Goal: Information Seeking & Learning: Learn about a topic

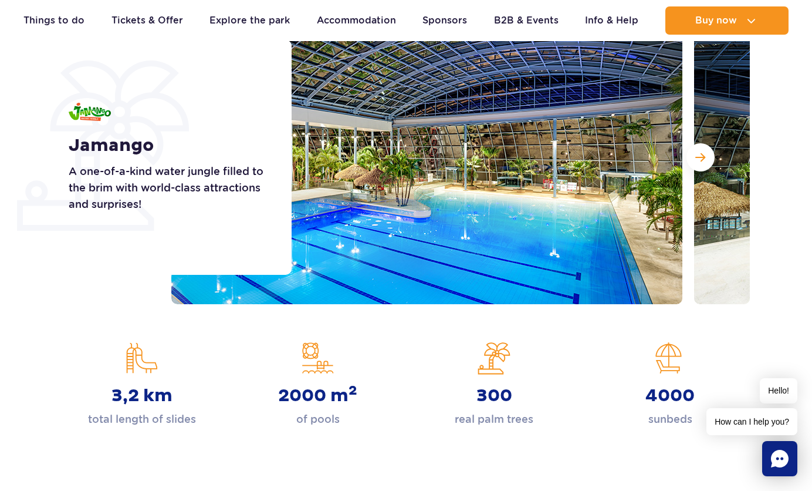
scroll to position [137, 0]
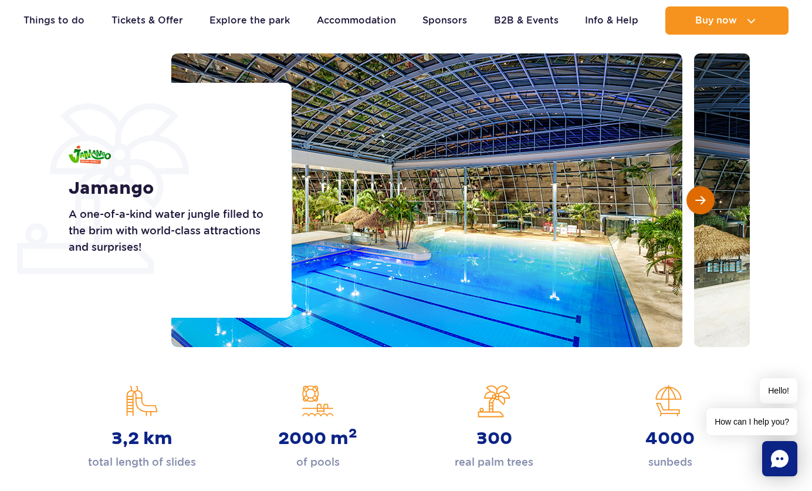
click at [703, 202] on span "Next slide" at bounding box center [700, 200] width 10 height 11
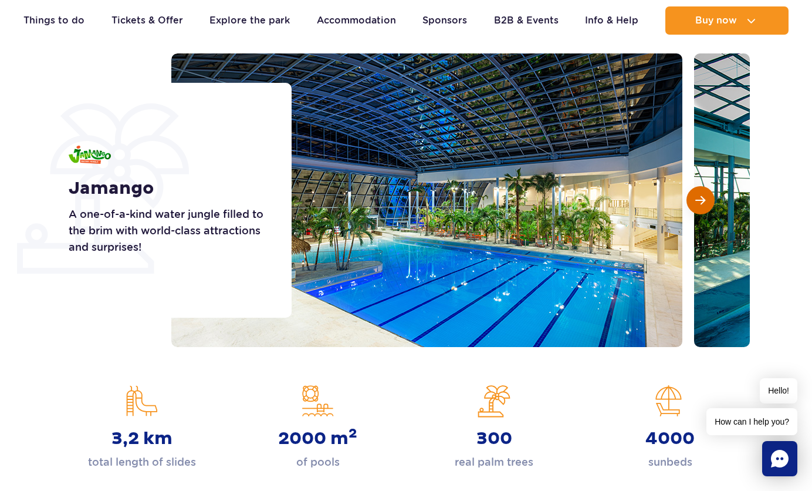
click at [703, 202] on span "Next slide" at bounding box center [700, 200] width 10 height 11
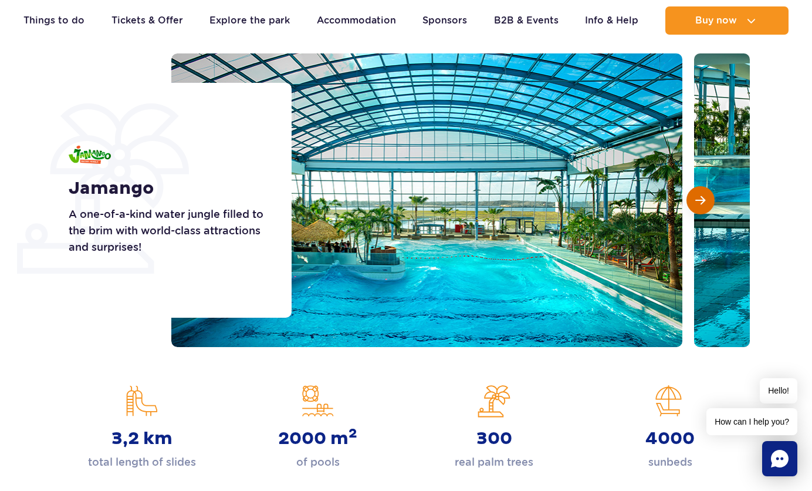
click at [703, 202] on span "Next slide" at bounding box center [700, 200] width 10 height 11
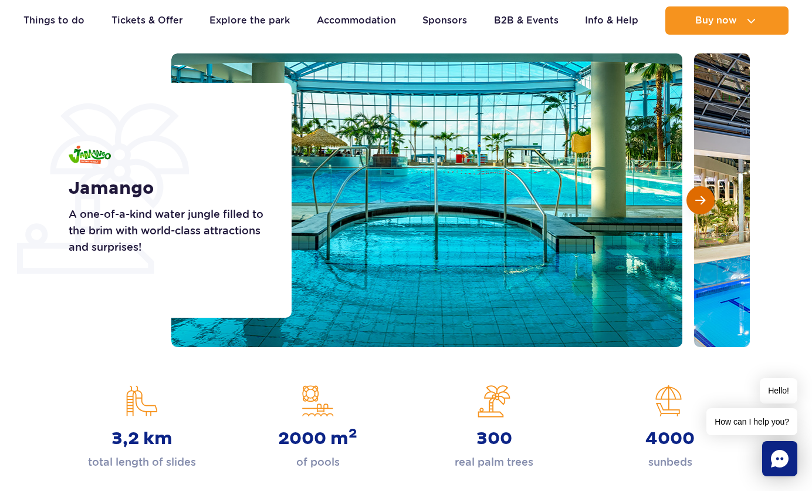
click at [703, 202] on span "Next slide" at bounding box center [700, 200] width 10 height 11
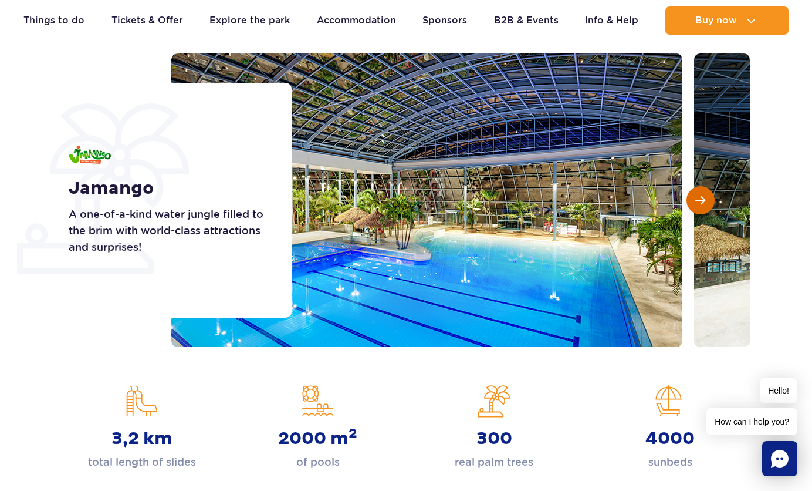
click at [703, 202] on span "Next slide" at bounding box center [700, 200] width 10 height 11
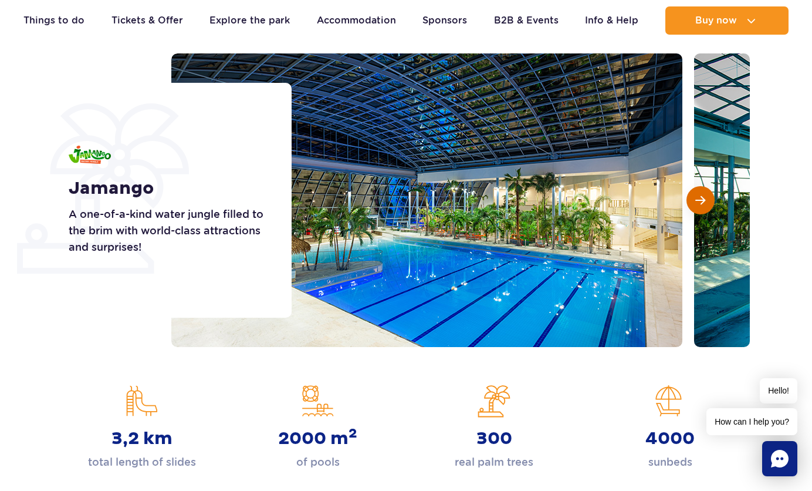
click at [703, 202] on span "Next slide" at bounding box center [700, 200] width 10 height 11
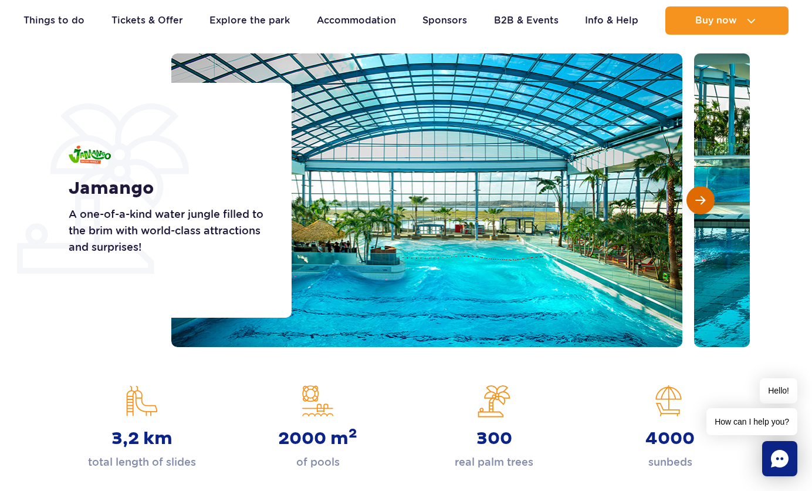
click at [703, 202] on span "Next slide" at bounding box center [700, 200] width 10 height 11
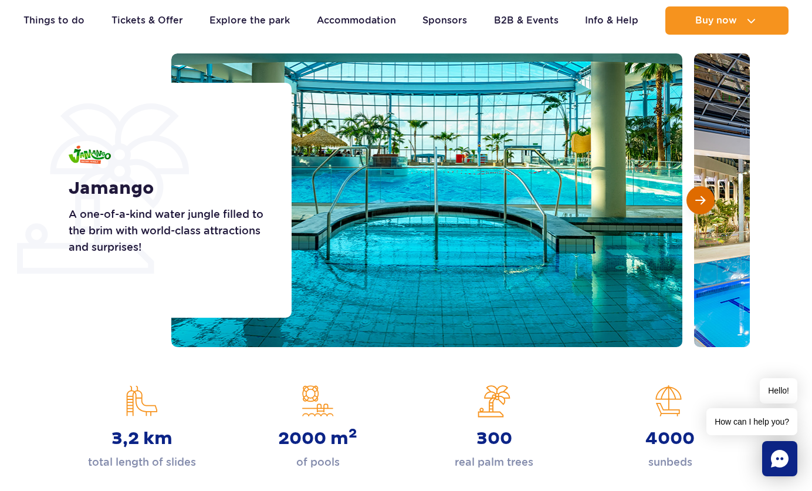
click at [703, 202] on span "Next slide" at bounding box center [700, 200] width 10 height 11
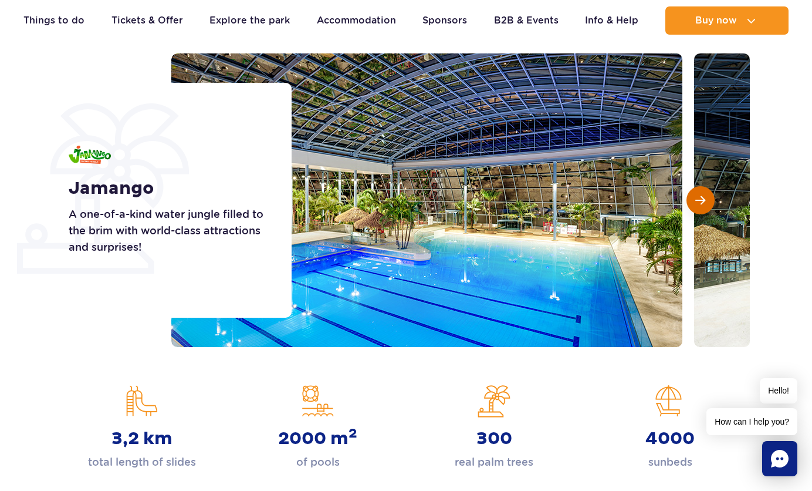
click at [703, 202] on span "Next slide" at bounding box center [700, 200] width 10 height 11
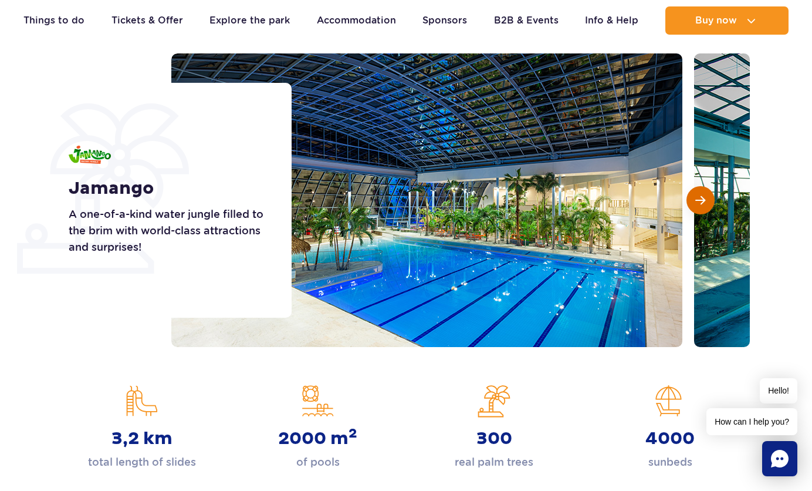
click at [703, 202] on span "Next slide" at bounding box center [700, 200] width 10 height 11
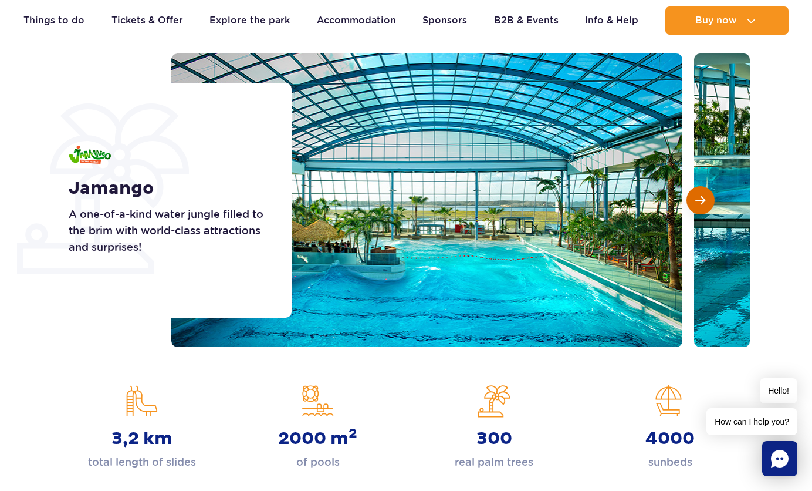
click at [703, 202] on span "Next slide" at bounding box center [700, 200] width 10 height 11
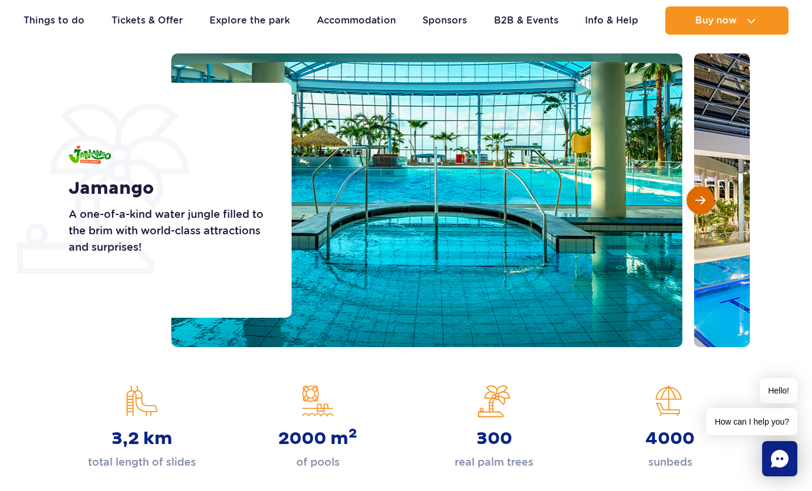
click at [703, 202] on span "Next slide" at bounding box center [700, 200] width 10 height 11
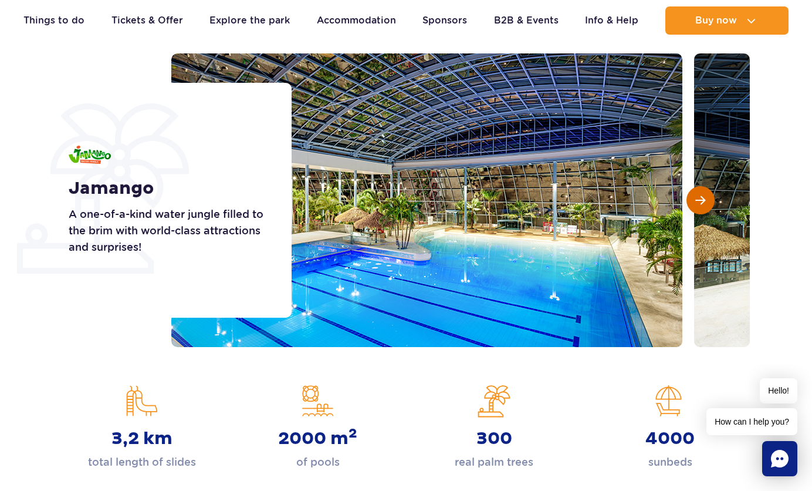
click at [703, 202] on span "Next slide" at bounding box center [700, 200] width 10 height 11
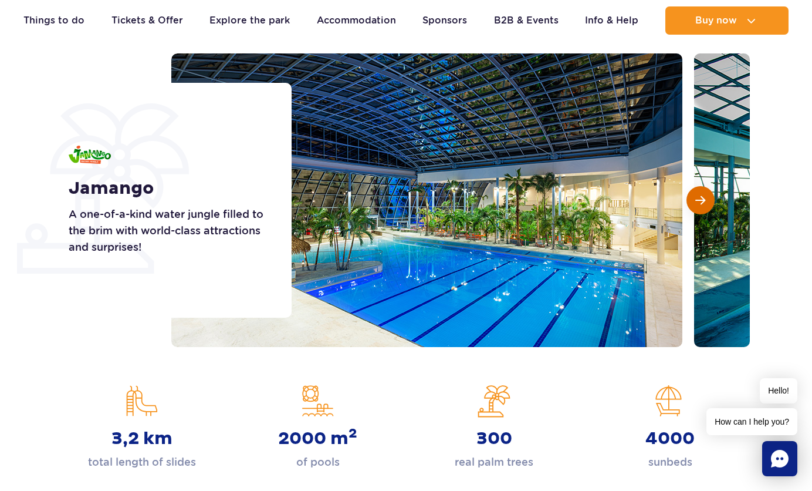
click at [703, 202] on span "Next slide" at bounding box center [700, 200] width 10 height 11
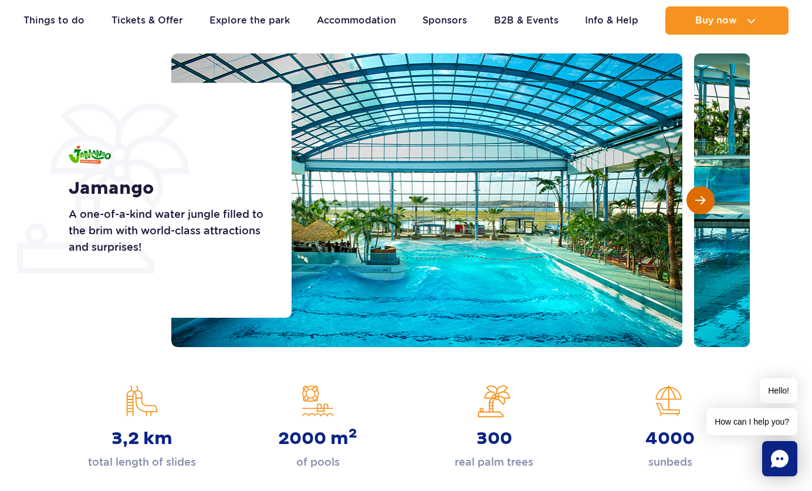
click at [703, 202] on span "Next slide" at bounding box center [700, 200] width 10 height 11
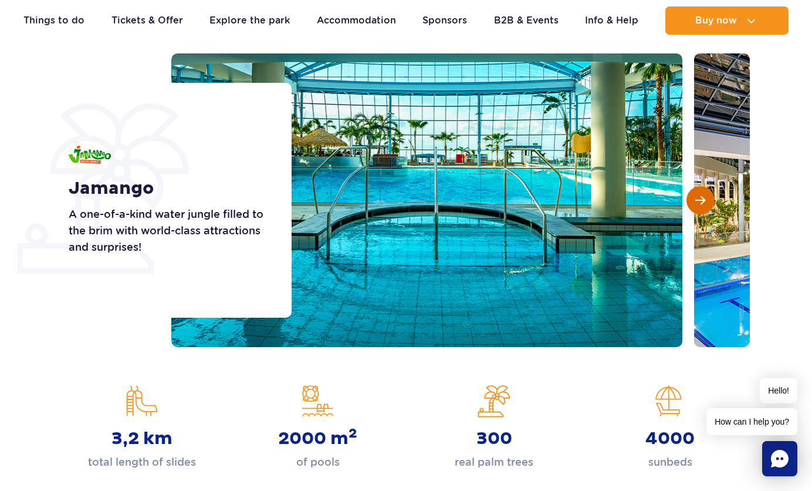
click at [703, 202] on span "Next slide" at bounding box center [700, 200] width 10 height 11
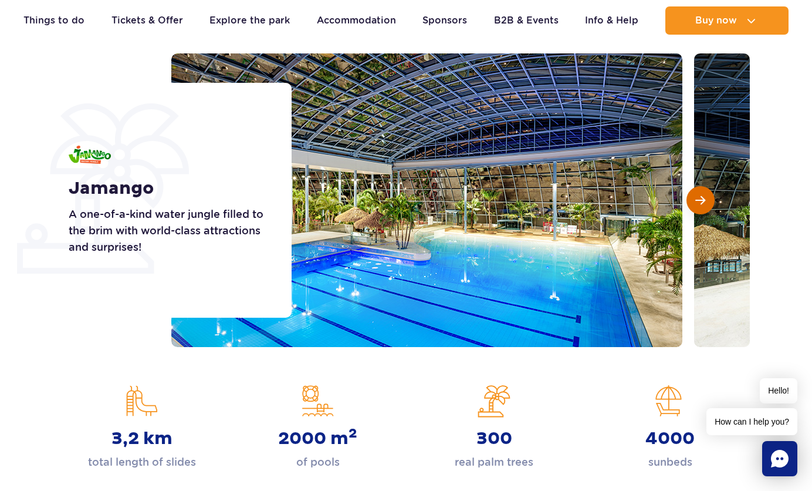
click at [703, 202] on span "Next slide" at bounding box center [700, 200] width 10 height 11
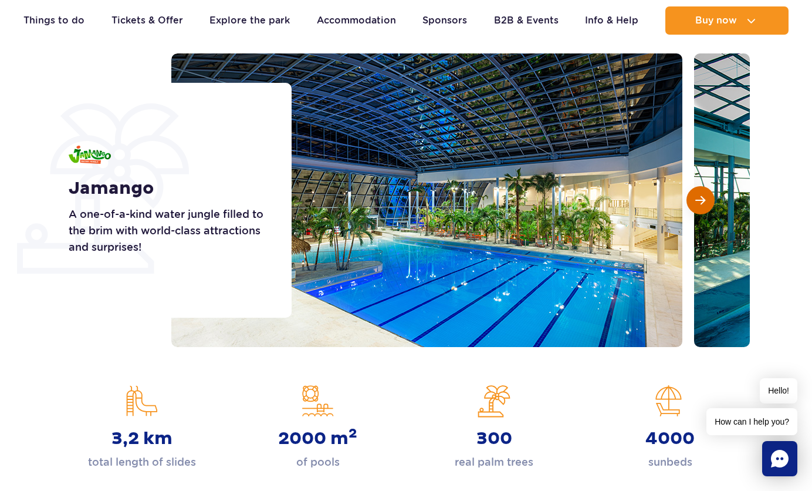
click at [703, 202] on span "Next slide" at bounding box center [700, 200] width 10 height 11
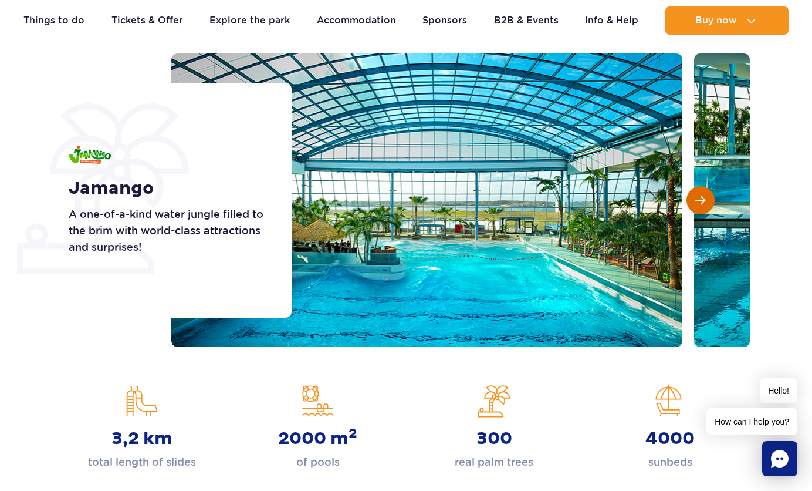
click at [703, 202] on span "Next slide" at bounding box center [700, 200] width 10 height 11
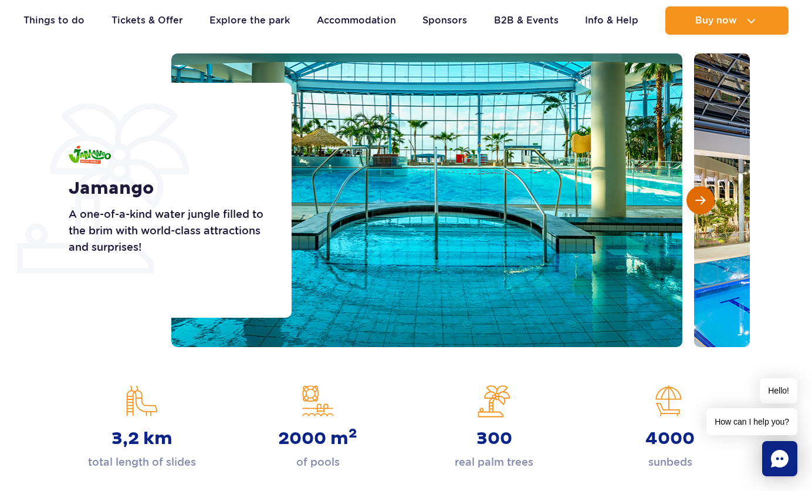
click at [703, 201] on span "Next slide" at bounding box center [700, 200] width 10 height 11
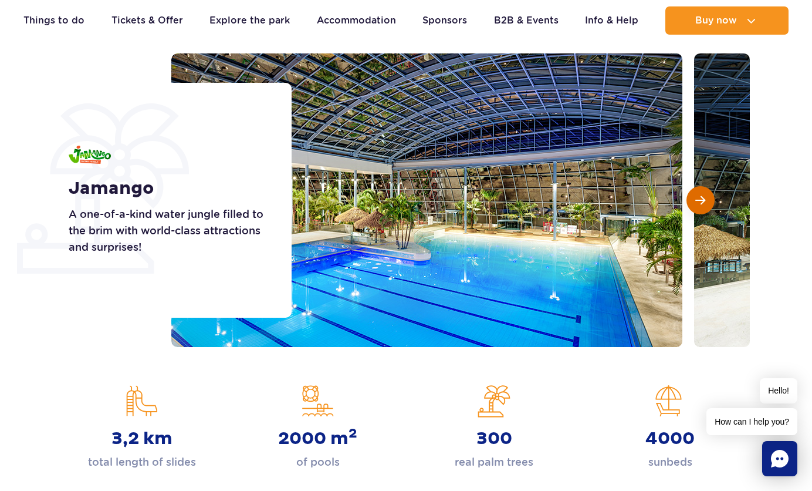
click at [703, 201] on span "Next slide" at bounding box center [700, 200] width 10 height 11
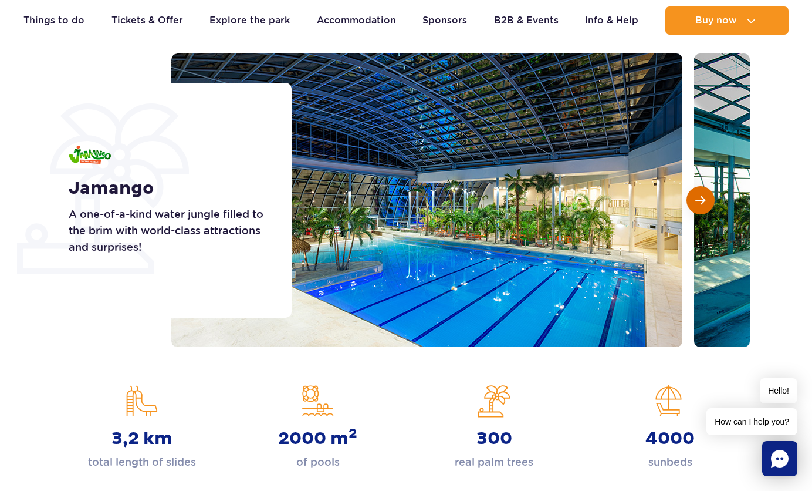
click at [703, 201] on span "Next slide" at bounding box center [700, 200] width 10 height 11
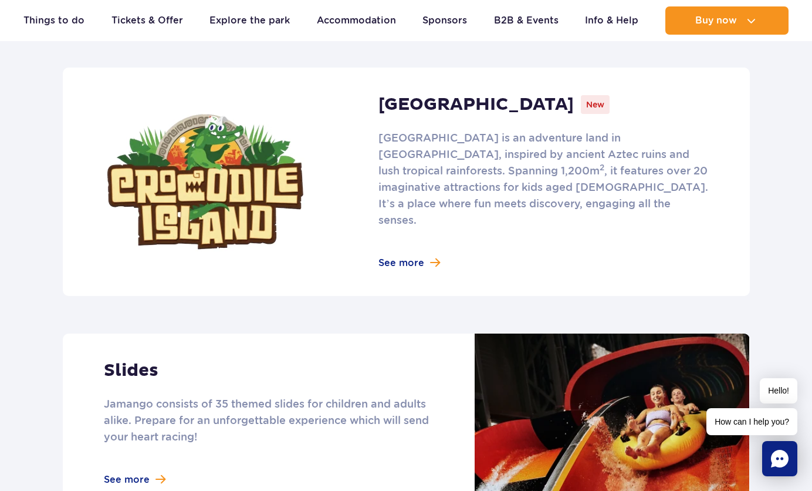
scroll to position [773, 0]
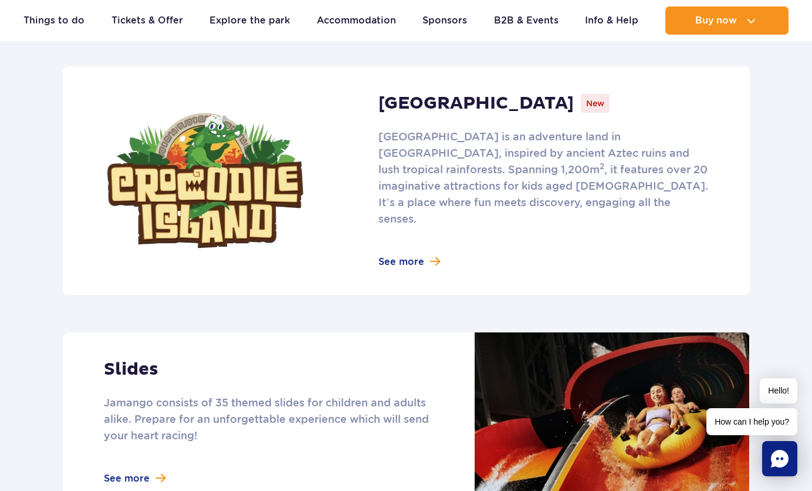
click at [380, 238] on link at bounding box center [406, 180] width 687 height 228
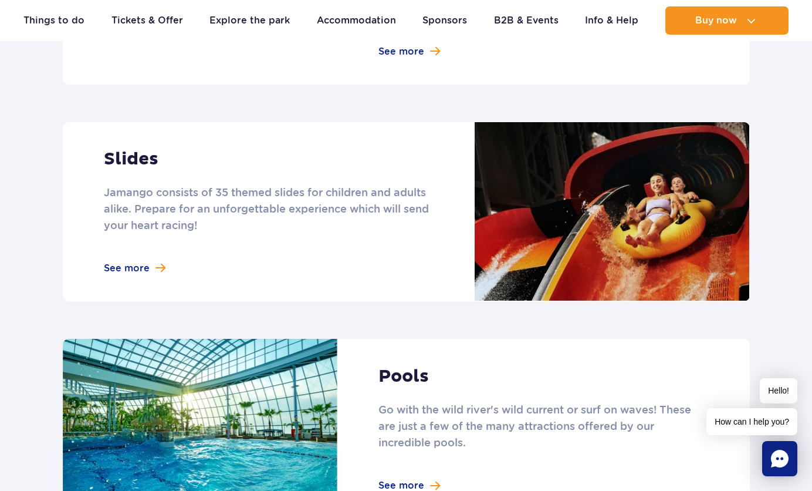
scroll to position [1003, 0]
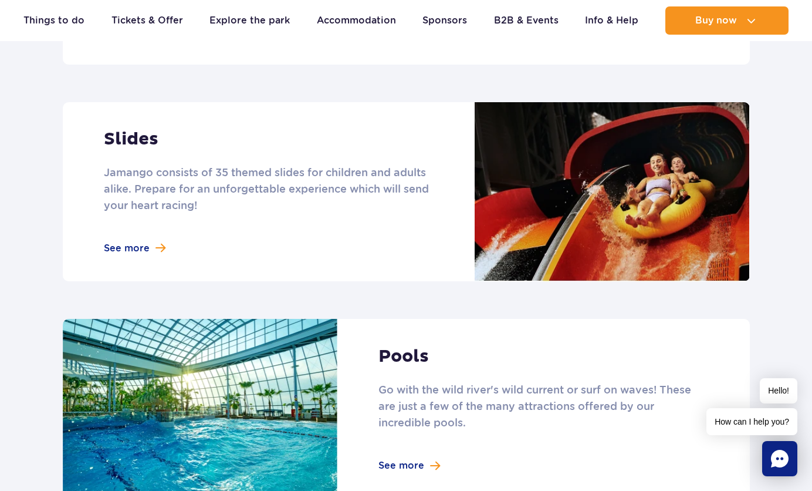
click at [150, 235] on link at bounding box center [406, 191] width 687 height 179
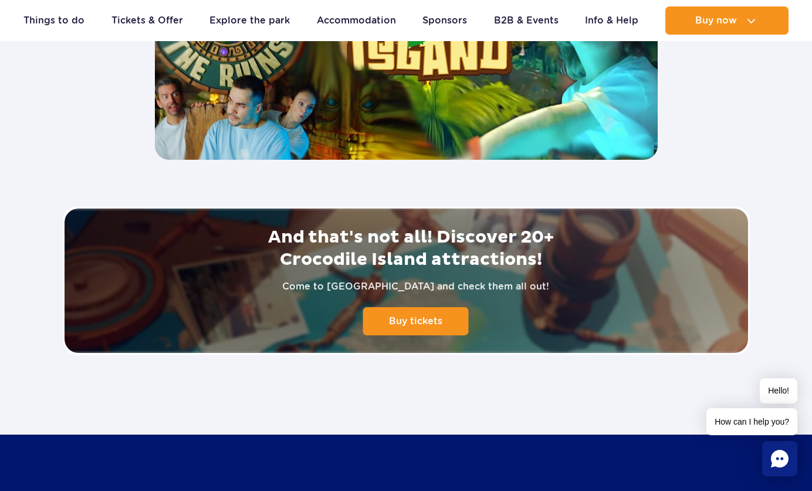
scroll to position [2640, 0]
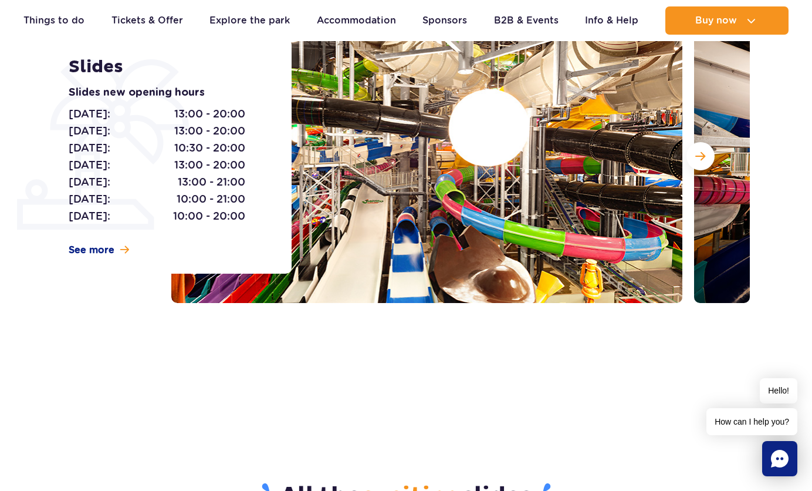
scroll to position [61, 0]
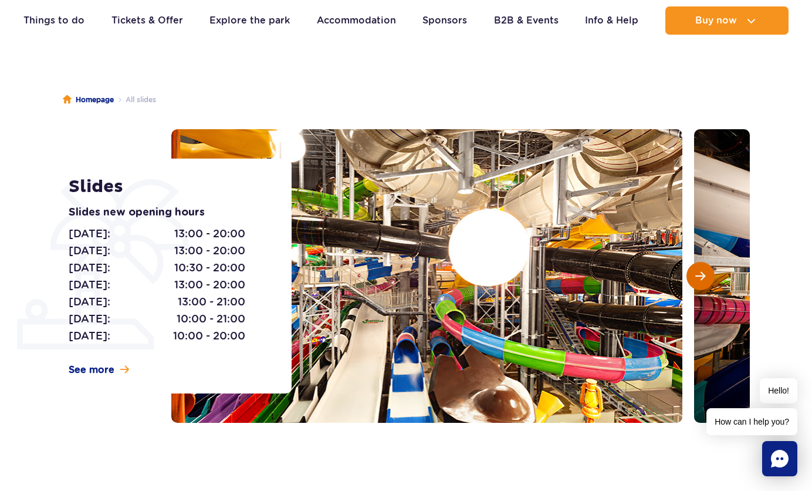
click at [697, 267] on button "Next slide" at bounding box center [701, 276] width 28 height 28
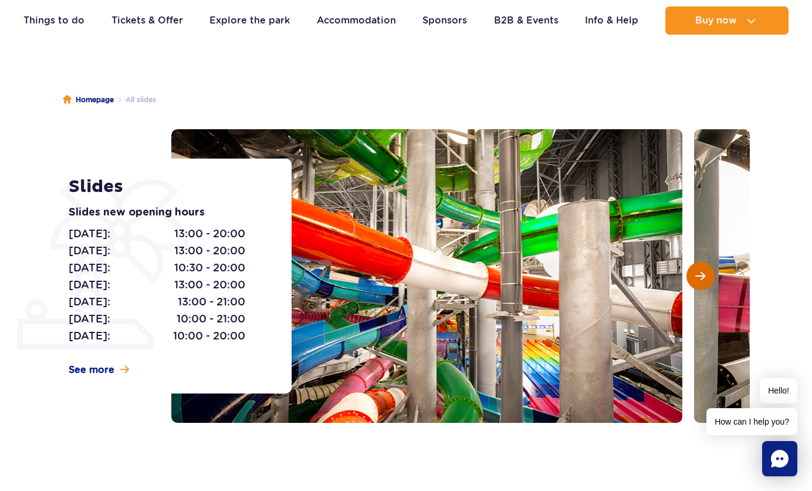
click at [697, 278] on span "Next slide" at bounding box center [700, 276] width 10 height 11
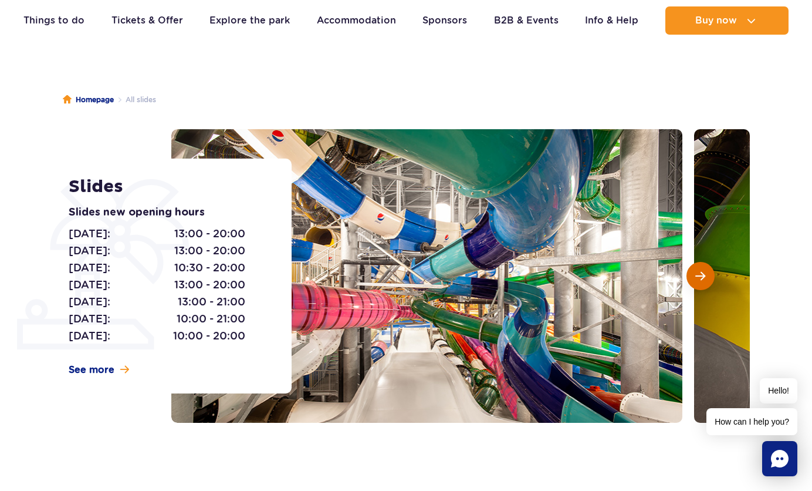
click at [697, 278] on span "Next slide" at bounding box center [700, 276] width 10 height 11
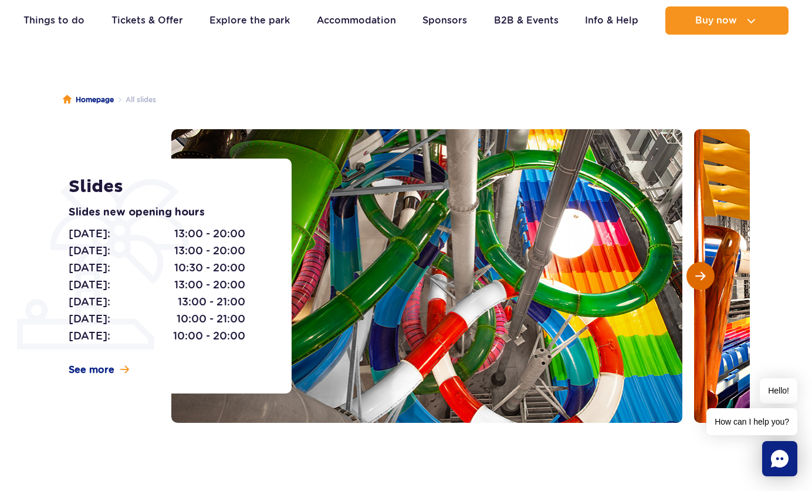
click at [697, 278] on span "Next slide" at bounding box center [700, 276] width 10 height 11
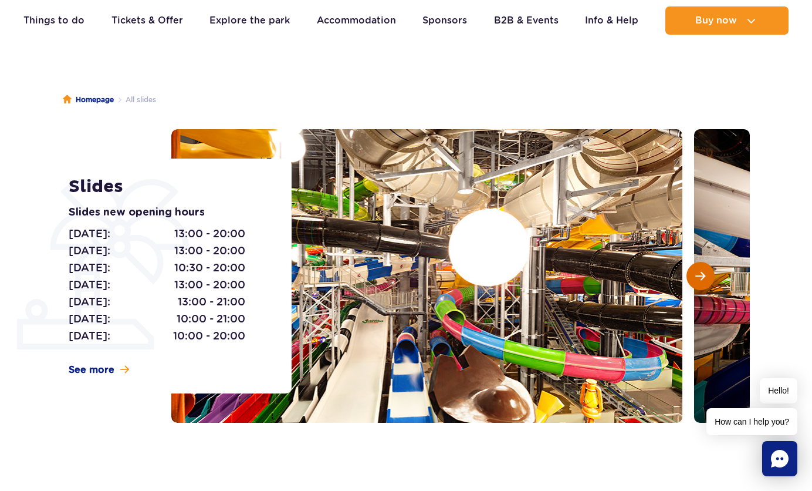
click at [697, 278] on span "Next slide" at bounding box center [700, 276] width 10 height 11
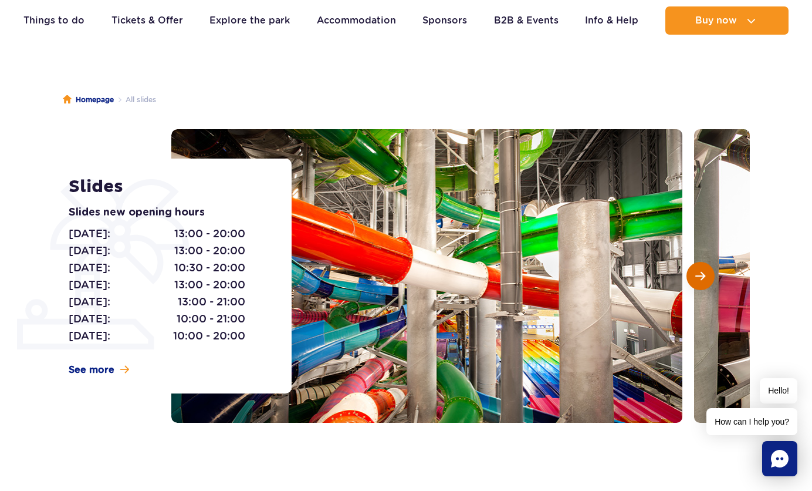
click at [697, 278] on span "Next slide" at bounding box center [700, 276] width 10 height 11
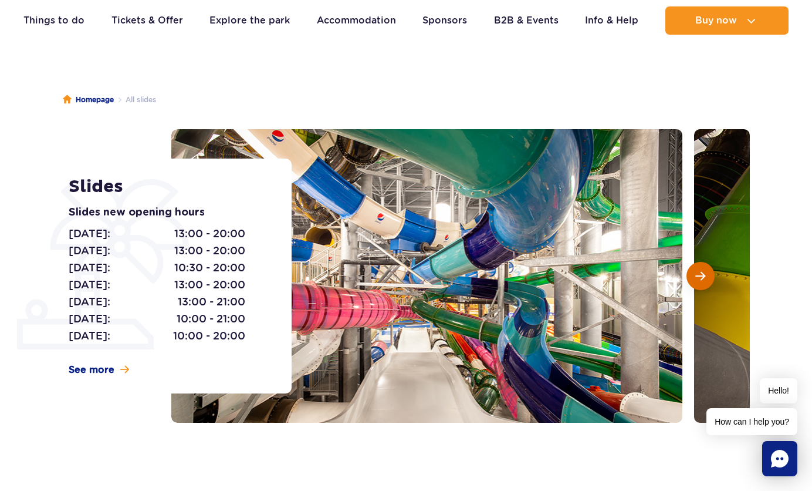
click at [697, 278] on span "Next slide" at bounding box center [700, 276] width 10 height 11
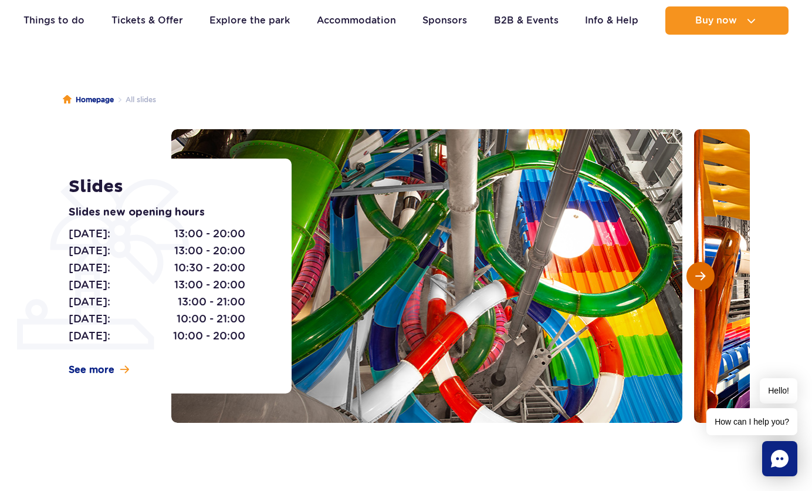
click at [697, 278] on span "Next slide" at bounding box center [700, 276] width 10 height 11
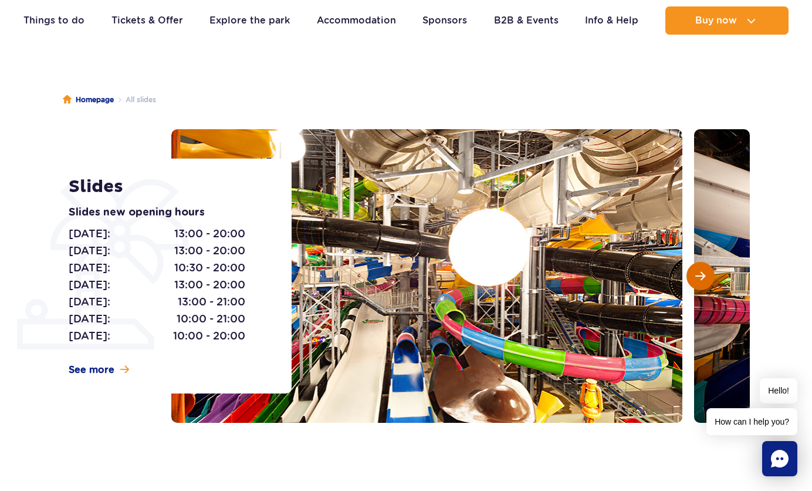
click at [697, 278] on span "Next slide" at bounding box center [700, 276] width 10 height 11
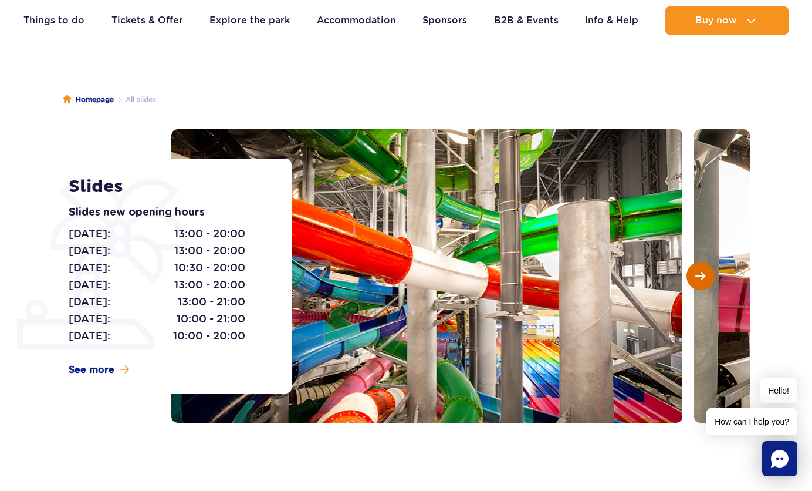
click at [697, 278] on span "Next slide" at bounding box center [700, 276] width 10 height 11
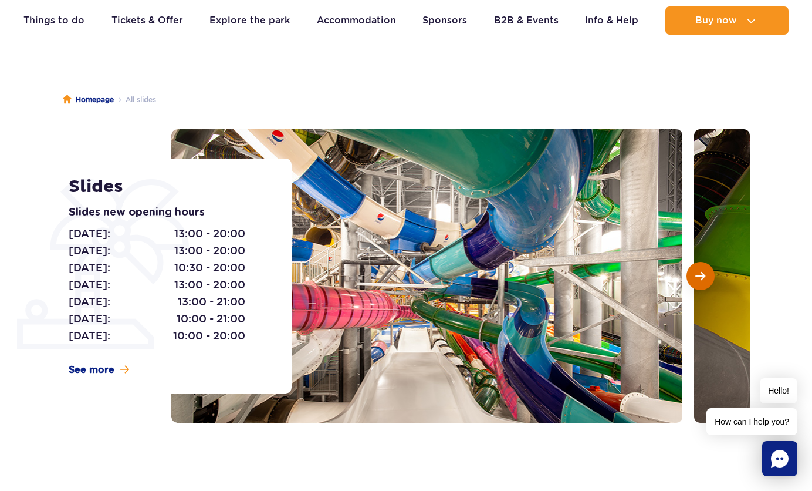
click at [697, 278] on span "Next slide" at bounding box center [700, 276] width 10 height 11
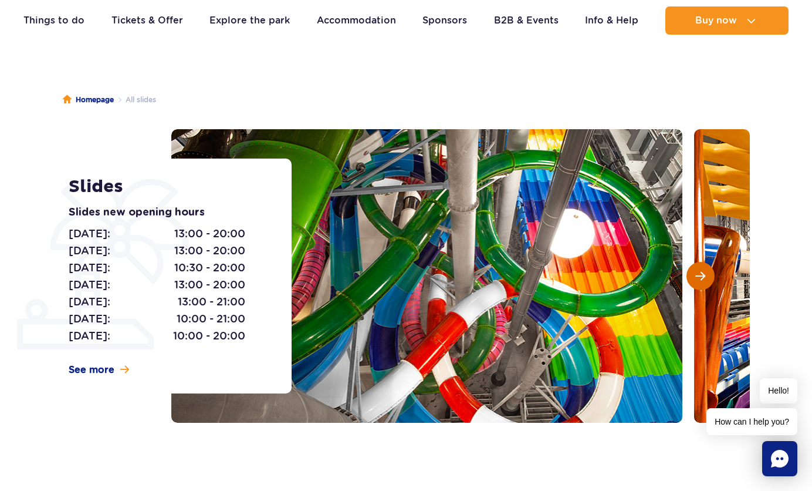
click at [697, 278] on span "Next slide" at bounding box center [700, 276] width 10 height 11
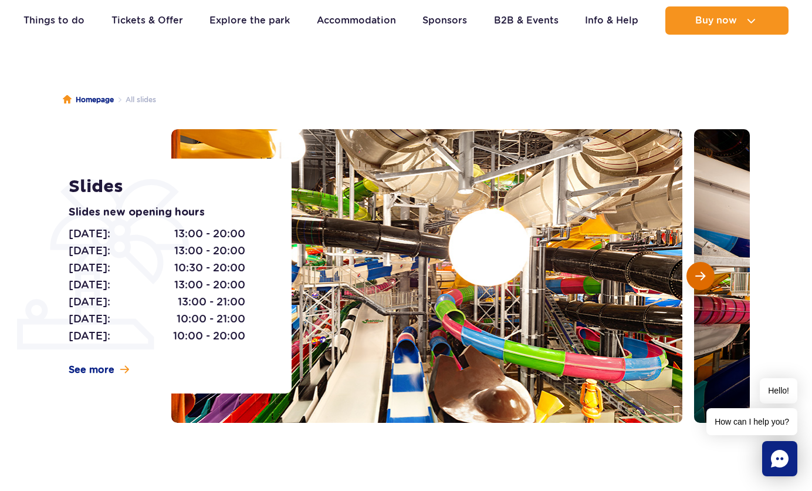
click at [697, 278] on span "Next slide" at bounding box center [700, 276] width 10 height 11
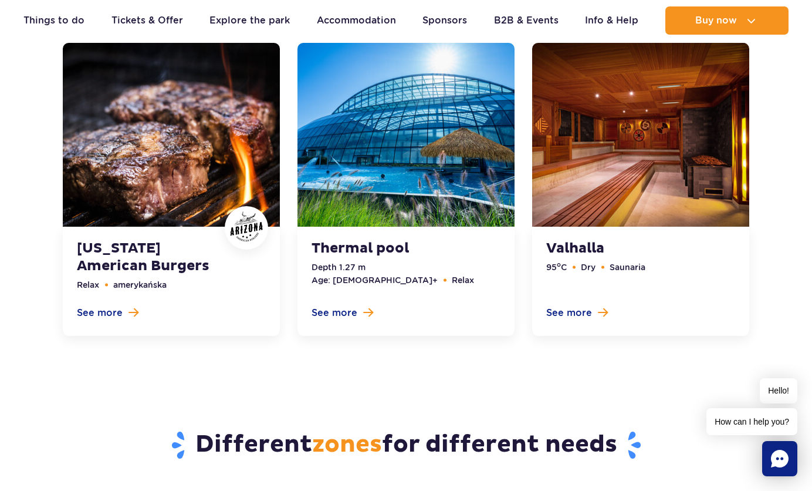
scroll to position [3716, 0]
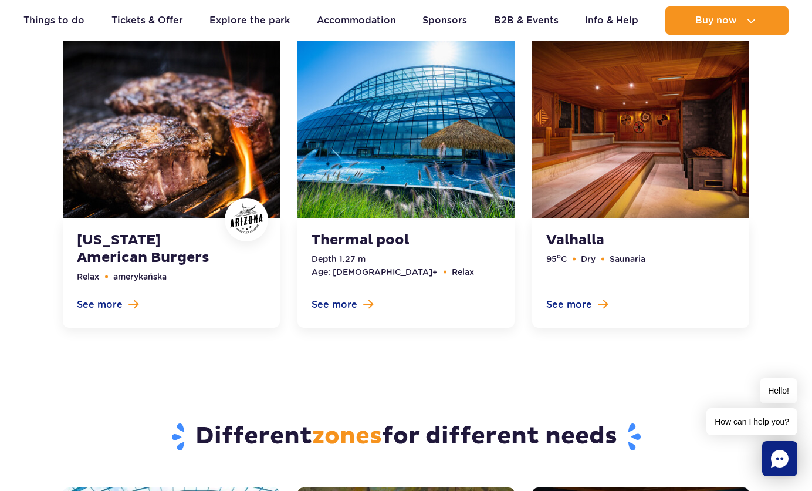
click at [643, 188] on link at bounding box center [640, 181] width 217 height 293
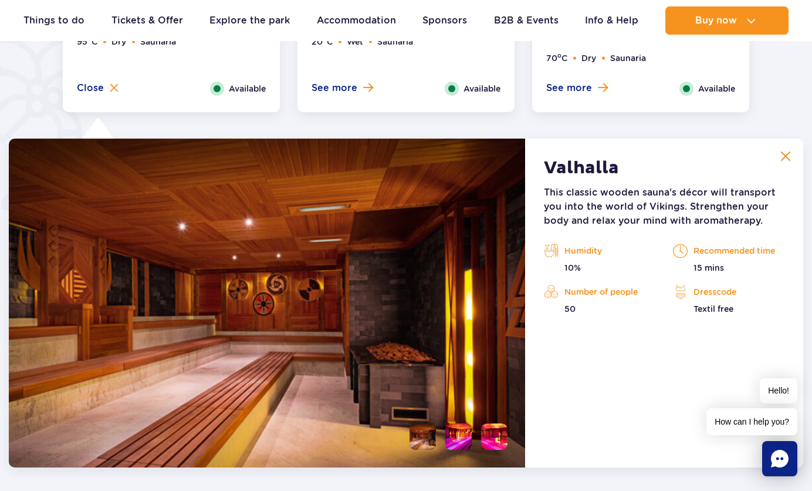
scroll to position [892, 0]
